Goal: Use online tool/utility: Utilize a website feature to perform a specific function

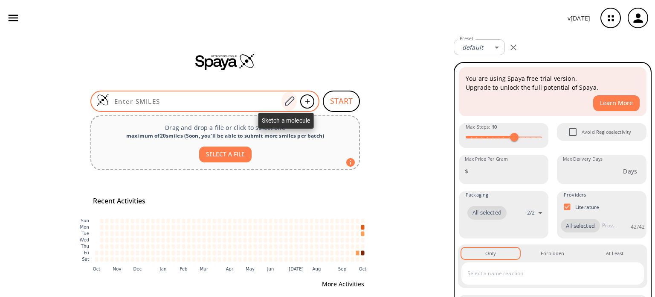
click at [284, 100] on icon at bounding box center [290, 101] width 12 height 11
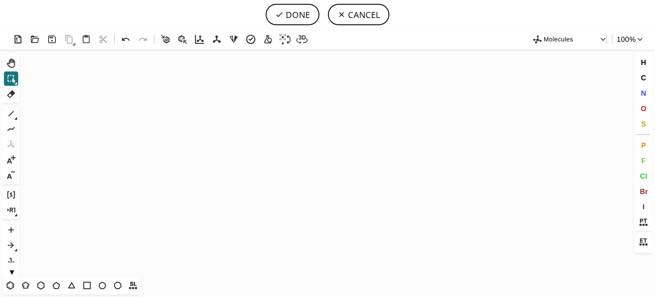
drag, startPoint x: 9, startPoint y: 285, endPoint x: 56, endPoint y: 237, distance: 67.0
click at [10, 281] on icon at bounding box center [10, 284] width 11 height 11
click at [253, 154] on icon "Created with [PERSON_NAME] 2.3.0" at bounding box center [327, 162] width 609 height 227
click at [9, 111] on icon at bounding box center [11, 113] width 11 height 11
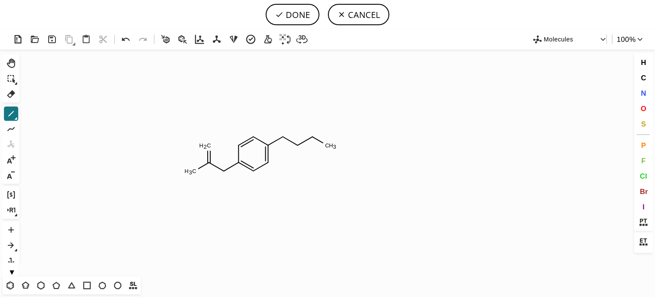
drag, startPoint x: 642, startPoint y: 107, endPoint x: 619, endPoint y: 103, distance: 22.6
click at [642, 105] on span "O" at bounding box center [644, 108] width 6 height 8
drag, startPoint x: 205, startPoint y: 144, endPoint x: 198, endPoint y: 167, distance: 24.3
click at [206, 144] on tspan "O" at bounding box center [206, 144] width 4 height 6
click at [643, 92] on span "N" at bounding box center [643, 93] width 5 height 8
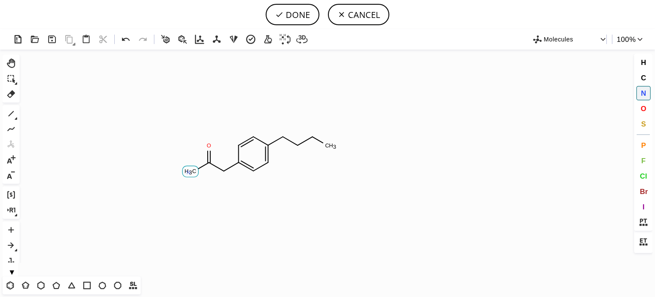
drag, startPoint x: 189, startPoint y: 172, endPoint x: 175, endPoint y: 167, distance: 14.4
click at [189, 172] on tspan "N" at bounding box center [188, 172] width 4 height 6
drag, startPoint x: 647, startPoint y: 110, endPoint x: 614, endPoint y: 107, distance: 32.5
click at [646, 109] on button "O" at bounding box center [644, 108] width 15 height 15
click at [283, 143] on tspan "O" at bounding box center [283, 143] width 4 height 6
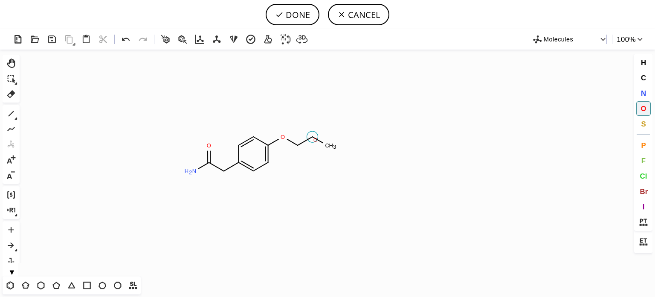
drag, startPoint x: 316, startPoint y: 140, endPoint x: 322, endPoint y: 138, distance: 6.2
click at [318, 138] on tspan "O" at bounding box center [316, 140] width 4 height 6
click at [12, 111] on icon at bounding box center [11, 113] width 11 height 11
click at [10, 111] on icon at bounding box center [11, 113] width 11 height 11
drag, startPoint x: 12, startPoint y: 95, endPoint x: 72, endPoint y: 107, distance: 61.3
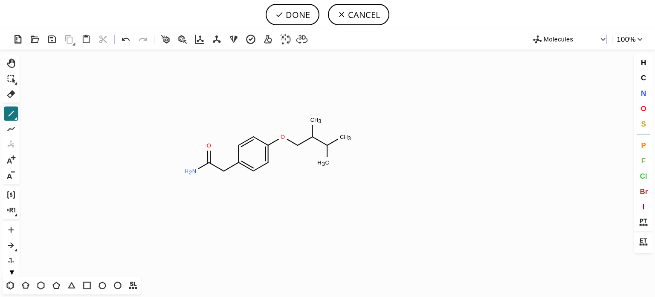
click at [12, 95] on icon at bounding box center [11, 93] width 11 height 11
click at [325, 166] on tspan "3" at bounding box center [323, 163] width 3 height 6
click at [645, 108] on span "O" at bounding box center [644, 108] width 6 height 8
click at [340, 139] on tspan "O" at bounding box center [340, 139] width 4 height 6
click at [8, 115] on icon at bounding box center [11, 113] width 11 height 11
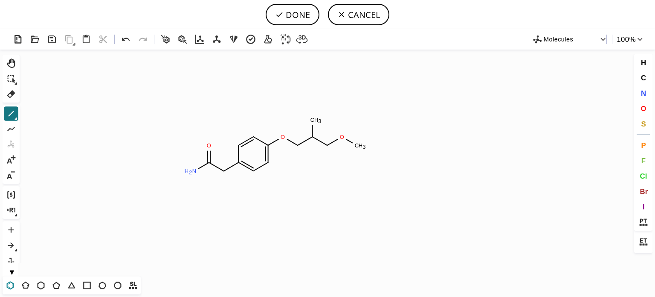
click at [10, 285] on icon at bounding box center [10, 284] width 11 height 11
click at [640, 110] on button "O" at bounding box center [644, 108] width 15 height 15
click at [311, 120] on tspan "O" at bounding box center [310, 121] width 4 height 6
drag, startPoint x: 10, startPoint y: 115, endPoint x: 35, endPoint y: 112, distance: 25.3
click at [12, 114] on icon at bounding box center [11, 113] width 11 height 11
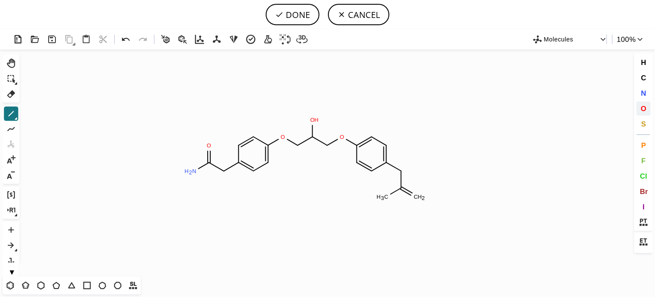
click at [645, 109] on span "O" at bounding box center [644, 108] width 6 height 8
click at [411, 198] on tspan "O" at bounding box center [411, 198] width 4 height 6
click at [639, 91] on button "N" at bounding box center [644, 93] width 15 height 15
click at [381, 196] on tspan "N" at bounding box center [381, 196] width 4 height 6
click at [299, 15] on button "DONE" at bounding box center [293, 14] width 54 height 21
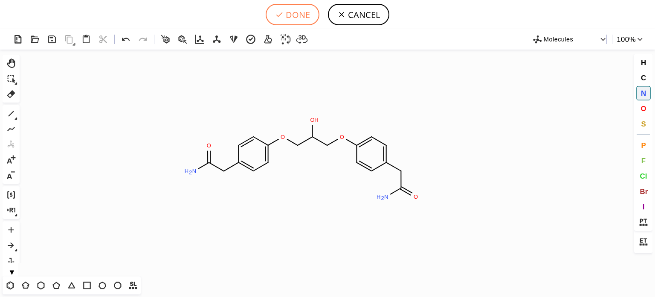
type input "C1C(CC(=O)N)=CC=C(OCC(O)COC2C=CC(CC(N)=O)=CC=2)C=1"
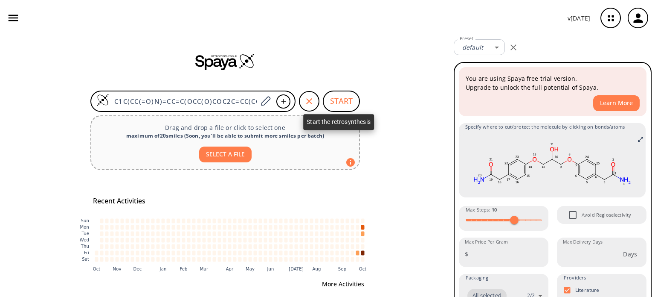
drag, startPoint x: 346, startPoint y: 98, endPoint x: 350, endPoint y: 97, distance: 4.3
click at [350, 97] on button "START" at bounding box center [341, 100] width 37 height 21
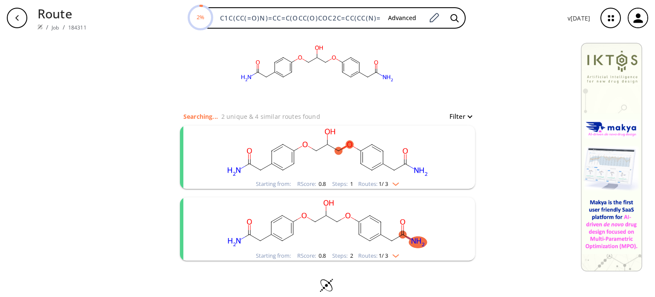
scroll to position [29, 0]
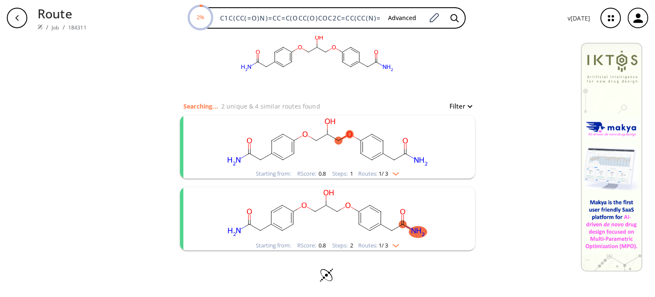
click at [396, 171] on img "clusters" at bounding box center [393, 172] width 11 height 7
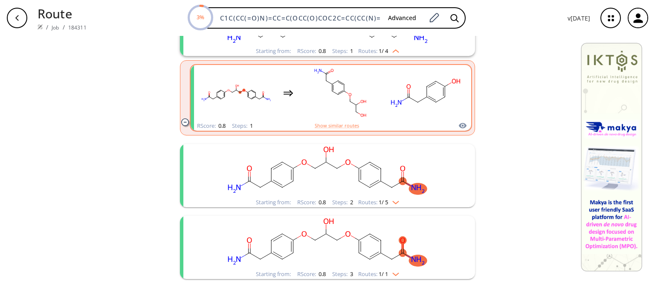
scroll to position [180, 0]
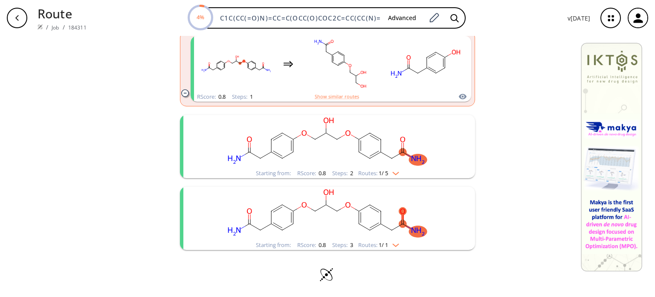
click at [395, 244] on img "clusters" at bounding box center [393, 243] width 11 height 7
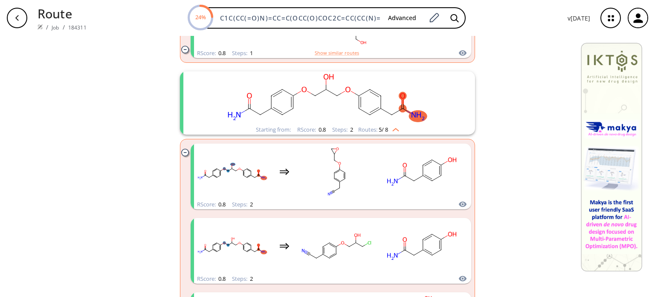
scroll to position [299, 0]
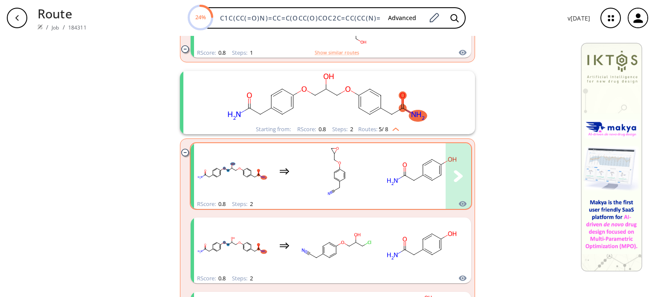
click at [351, 174] on rect "clusters" at bounding box center [336, 170] width 77 height 53
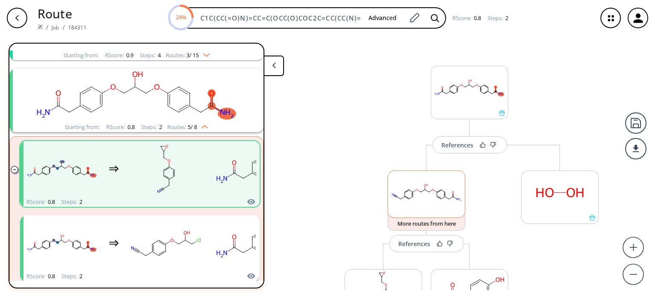
scroll to position [43, 0]
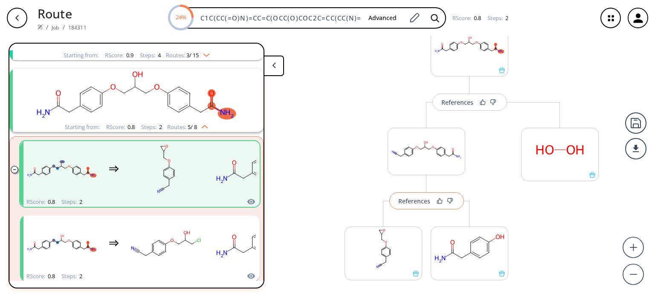
click at [422, 199] on div "References" at bounding box center [414, 201] width 32 height 6
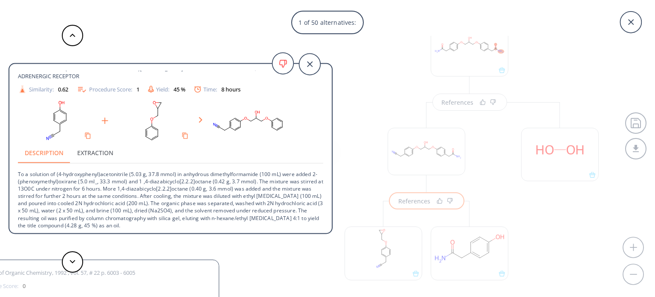
scroll to position [31, 0]
click at [77, 260] on button at bounding box center [72, 261] width 21 height 21
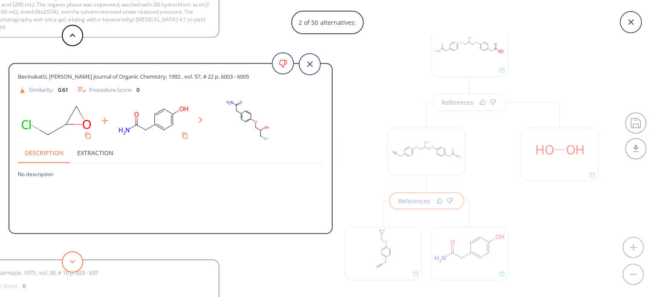
click at [71, 257] on button at bounding box center [72, 261] width 21 height 21
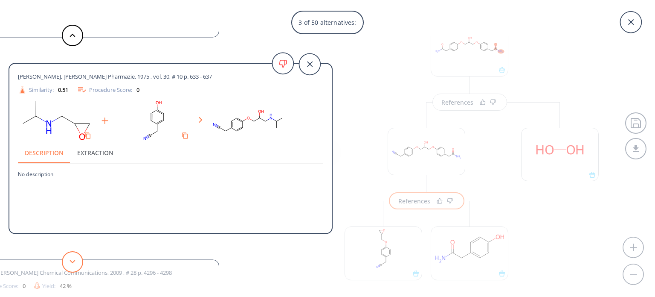
click at [71, 257] on button at bounding box center [72, 261] width 21 height 21
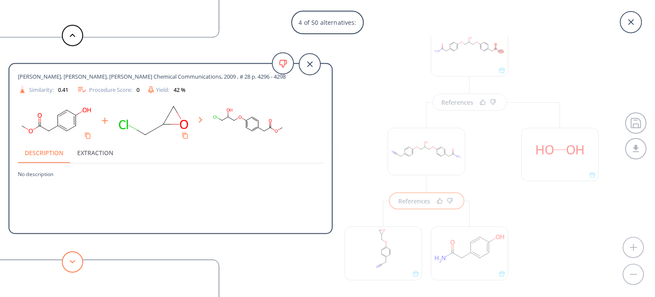
click at [71, 257] on button at bounding box center [72, 261] width 21 height 21
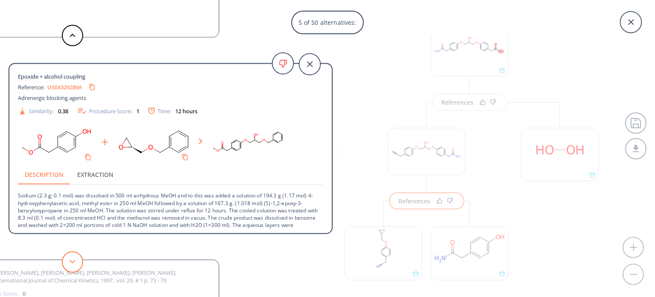
click at [76, 257] on button at bounding box center [72, 261] width 21 height 21
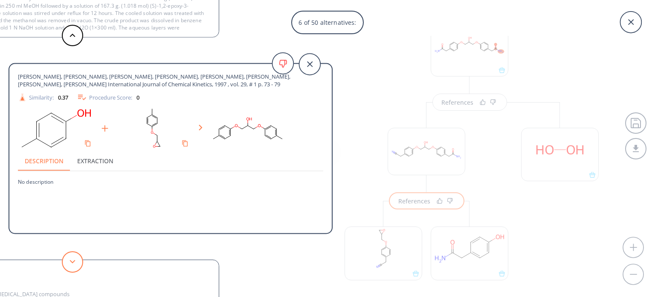
click at [82, 259] on button at bounding box center [72, 261] width 21 height 21
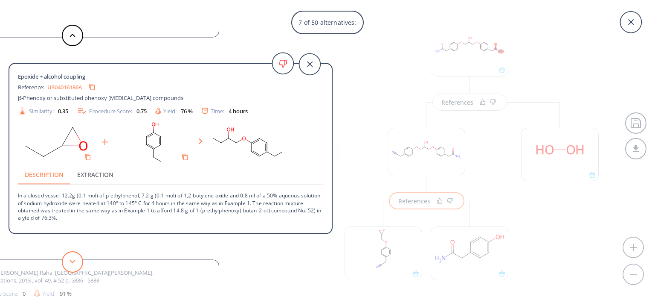
click at [73, 260] on icon at bounding box center [73, 261] width 6 height 4
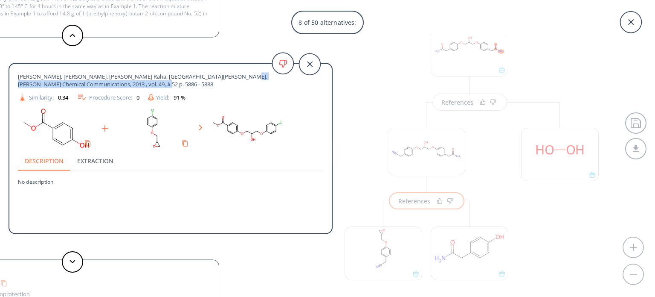
drag, startPoint x: 211, startPoint y: 75, endPoint x: 269, endPoint y: 84, distance: 58.7
click at [269, 84] on span "[PERSON_NAME], [PERSON_NAME], [PERSON_NAME] Raha, [GEOGRAPHIC_DATA][PERSON_NAME…" at bounding box center [155, 80] width 275 height 15
copy span "Chemical Communications, 2013 , vol. 49, # 52 p. 5886 - 5888"
